Goal: Information Seeking & Learning: Learn about a topic

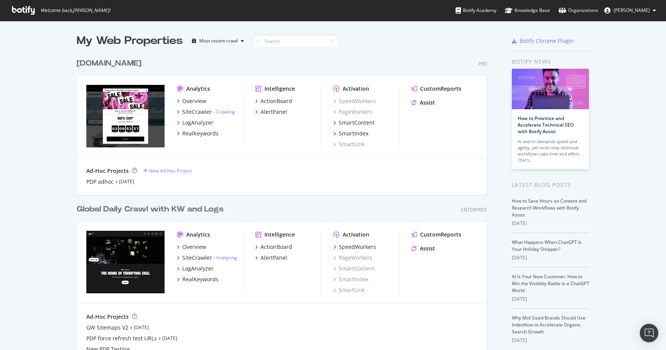
scroll to position [462, 417]
click at [109, 98] on img "grid" at bounding box center [125, 116] width 78 height 62
click at [114, 60] on div "[DOMAIN_NAME]" at bounding box center [109, 63] width 65 height 11
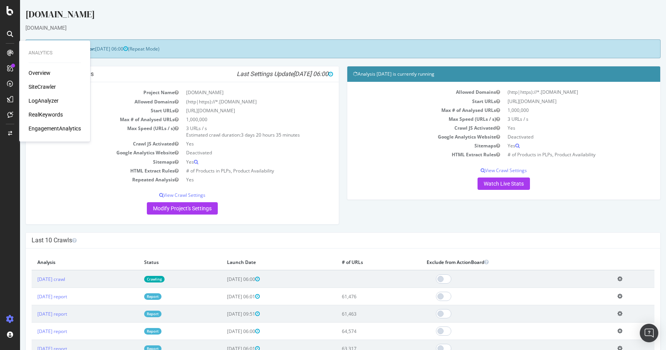
click at [35, 116] on div "RealKeywords" at bounding box center [46, 115] width 34 height 8
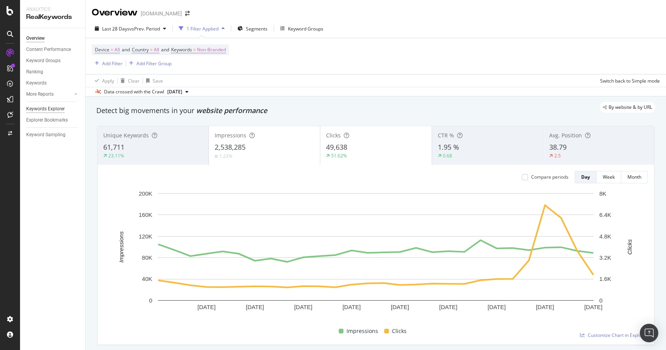
click at [54, 108] on div "Keywords Explorer" at bounding box center [45, 109] width 39 height 8
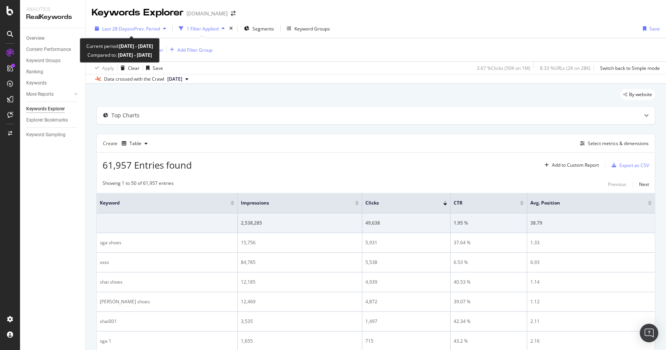
click at [129, 33] on div "Last 28 Days vs Prev. Period" at bounding box center [130, 29] width 77 height 12
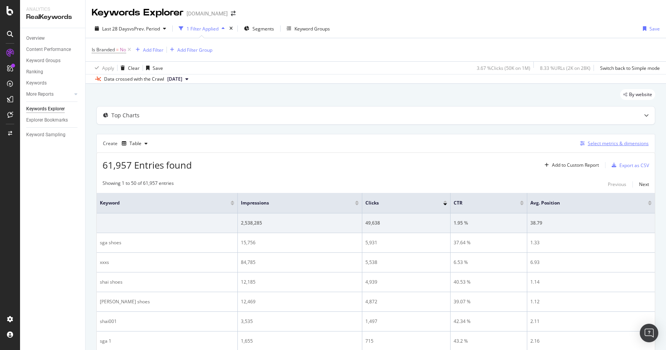
click at [596, 144] on div "Select metrics & dimensions" at bounding box center [618, 143] width 61 height 7
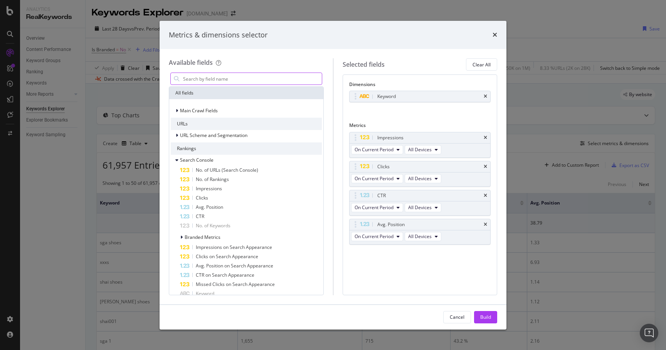
click at [264, 73] on input "modal" at bounding box center [252, 79] width 140 height 12
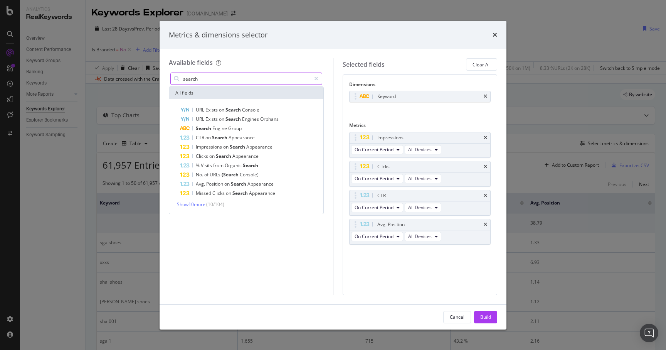
click at [194, 79] on input "search" at bounding box center [246, 79] width 128 height 12
type input "o"
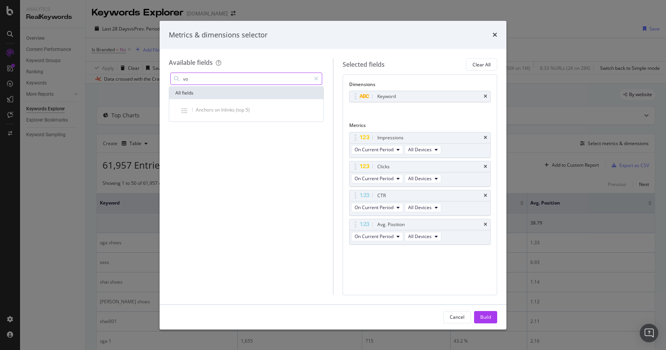
type input "v"
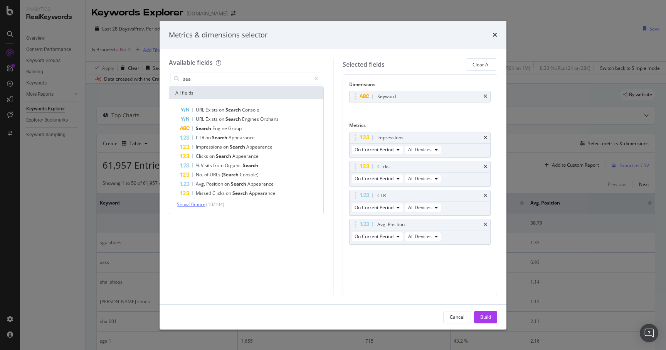
click at [189, 202] on span "Show 10 more" at bounding box center [191, 204] width 29 height 7
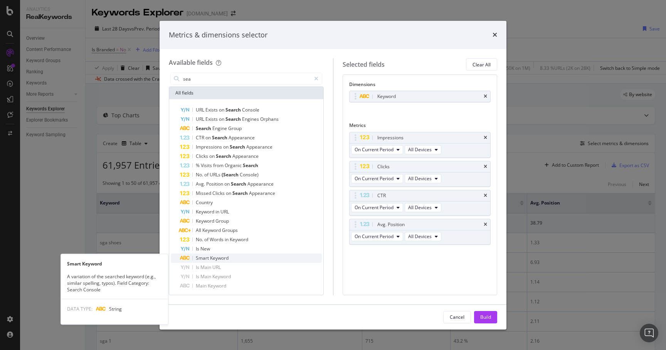
scroll to position [12, 0]
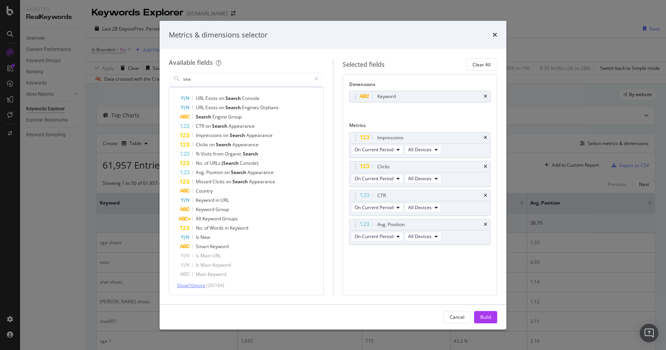
click at [191, 283] on span "Show 10 more" at bounding box center [191, 285] width 29 height 7
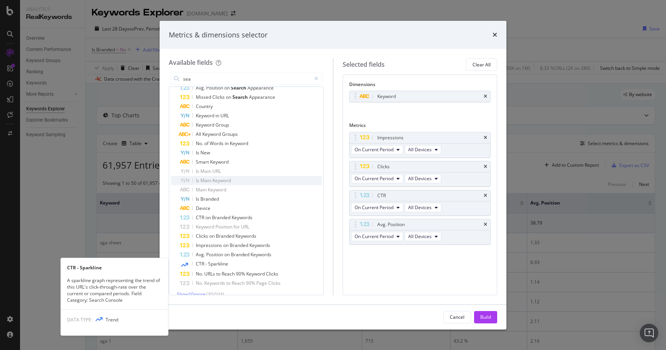
scroll to position [105, 0]
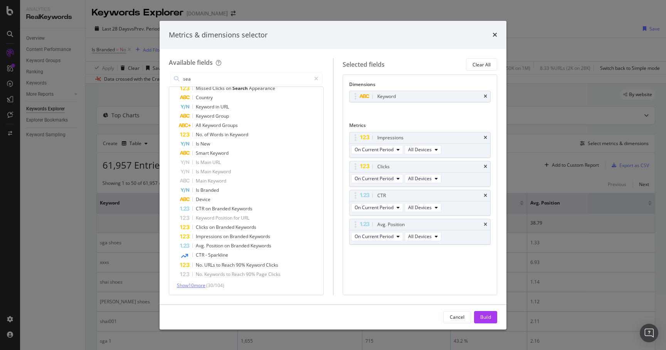
click at [194, 284] on span "Show 10 more" at bounding box center [191, 285] width 29 height 7
click at [218, 81] on input "sea" at bounding box center [246, 79] width 128 height 12
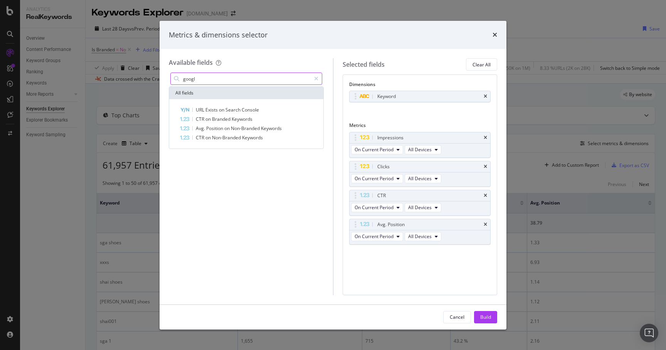
scroll to position [0, 0]
type input "g"
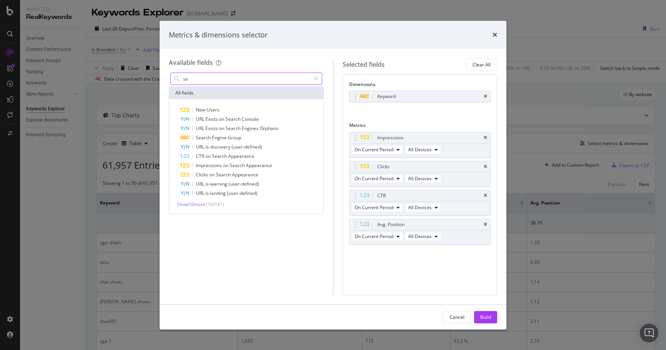
type input "s"
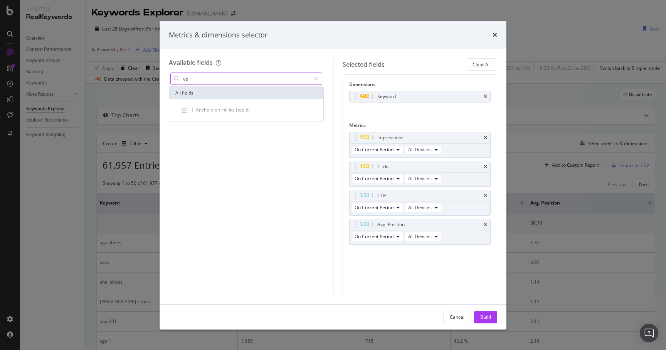
type input "v"
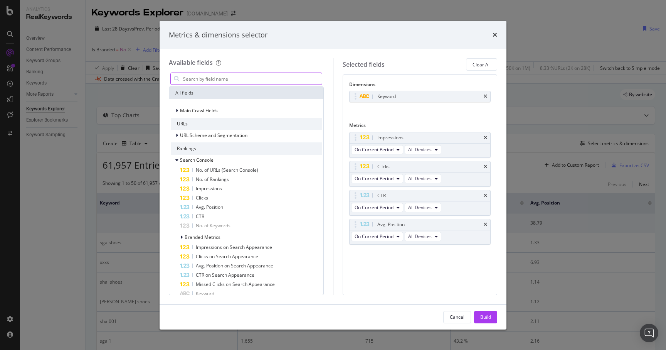
click at [238, 81] on input "modal" at bounding box center [252, 79] width 140 height 12
type input "sear"
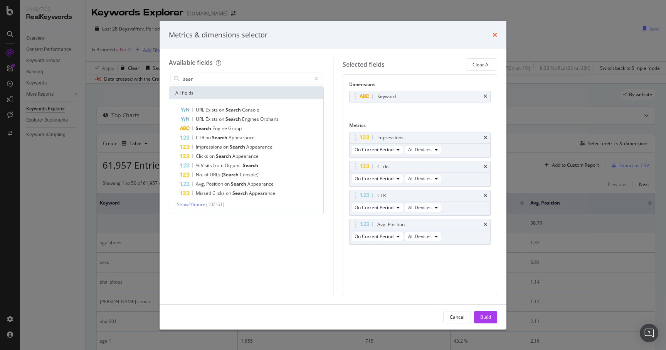
click at [495, 34] on icon "times" at bounding box center [495, 35] width 5 height 6
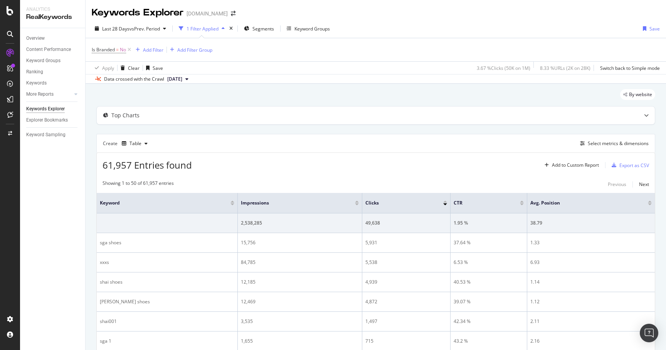
click at [162, 93] on div "By website" at bounding box center [375, 97] width 559 height 17
click at [606, 145] on div "Select metrics & dimensions" at bounding box center [618, 143] width 61 height 7
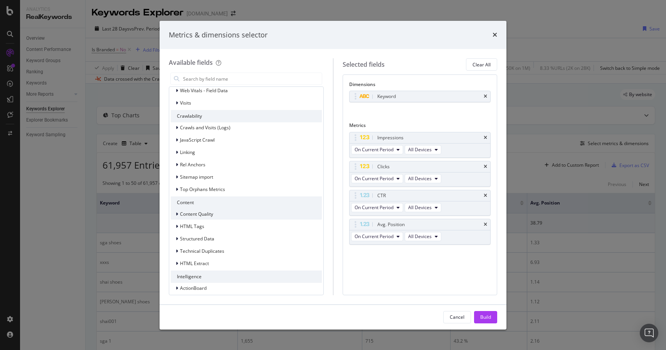
scroll to position [605, 0]
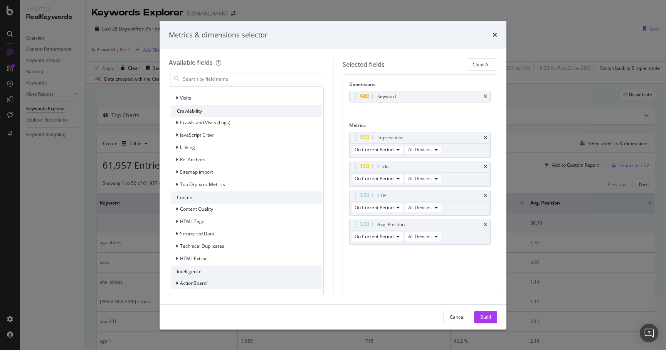
click at [175, 286] on div "ActionBoard" at bounding box center [189, 283] width 36 height 8
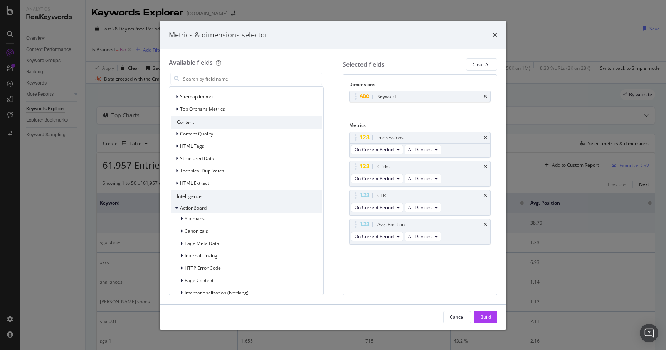
scroll to position [686, 0]
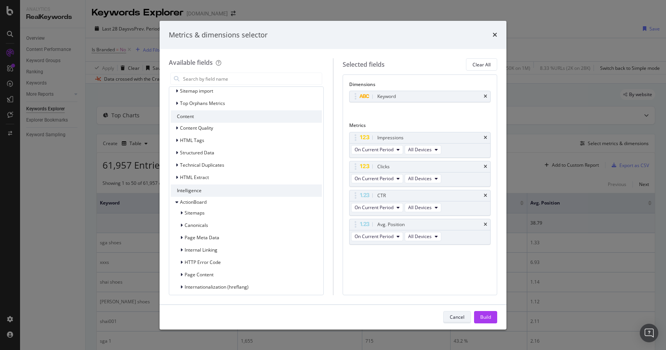
click at [456, 318] on div "Cancel" at bounding box center [457, 316] width 15 height 7
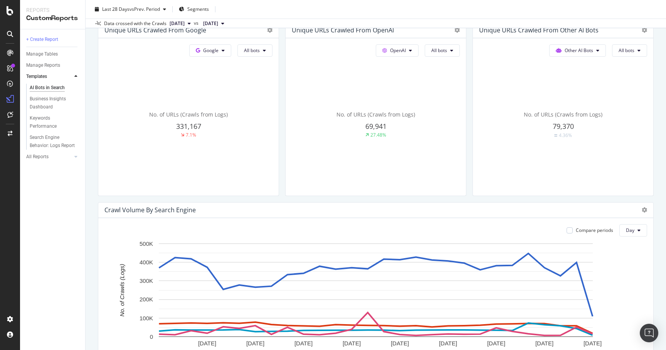
scroll to position [203, 0]
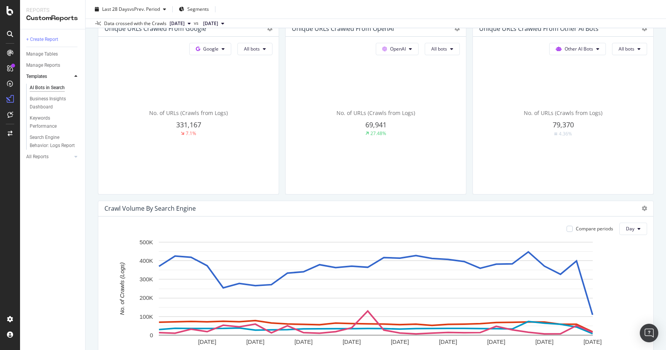
click at [88, 246] on div "AI Bots in Search AI Bots in Search [DOMAIN_NAME] Clone Schedule Email Export L…" at bounding box center [376, 175] width 581 height 350
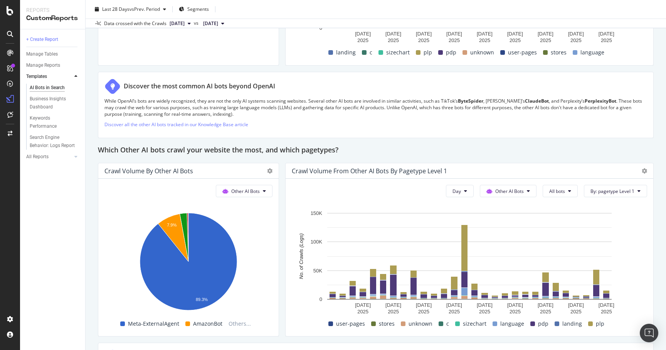
scroll to position [1093, 0]
